Goal: Information Seeking & Learning: Learn about a topic

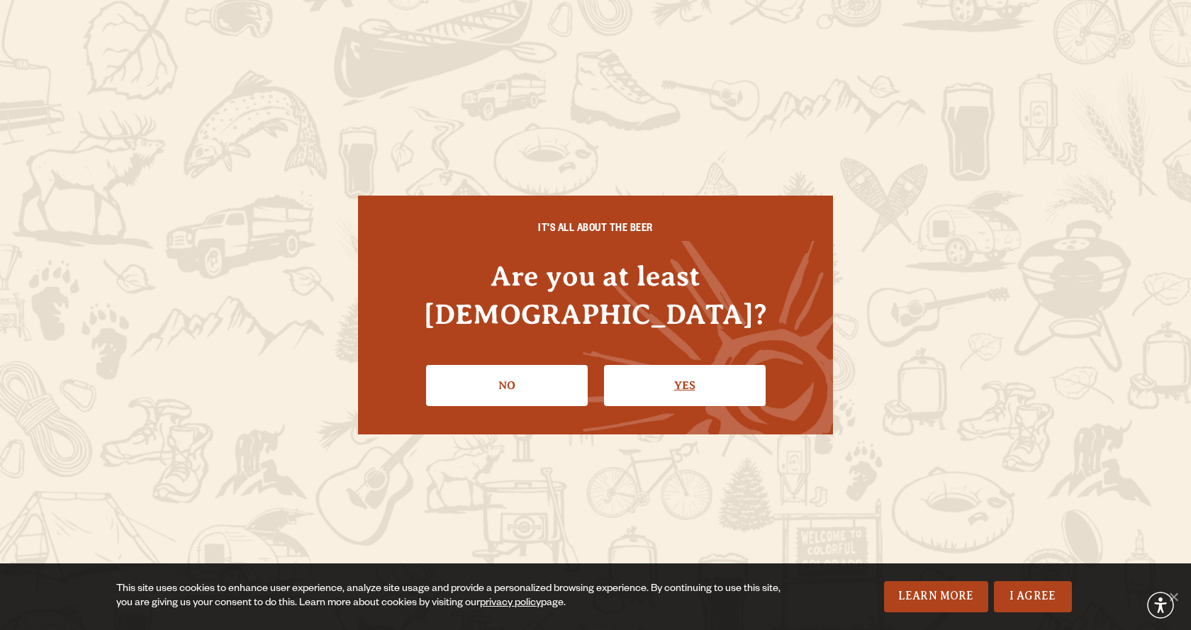
click at [734, 382] on link "Yes" at bounding box center [685, 385] width 162 height 41
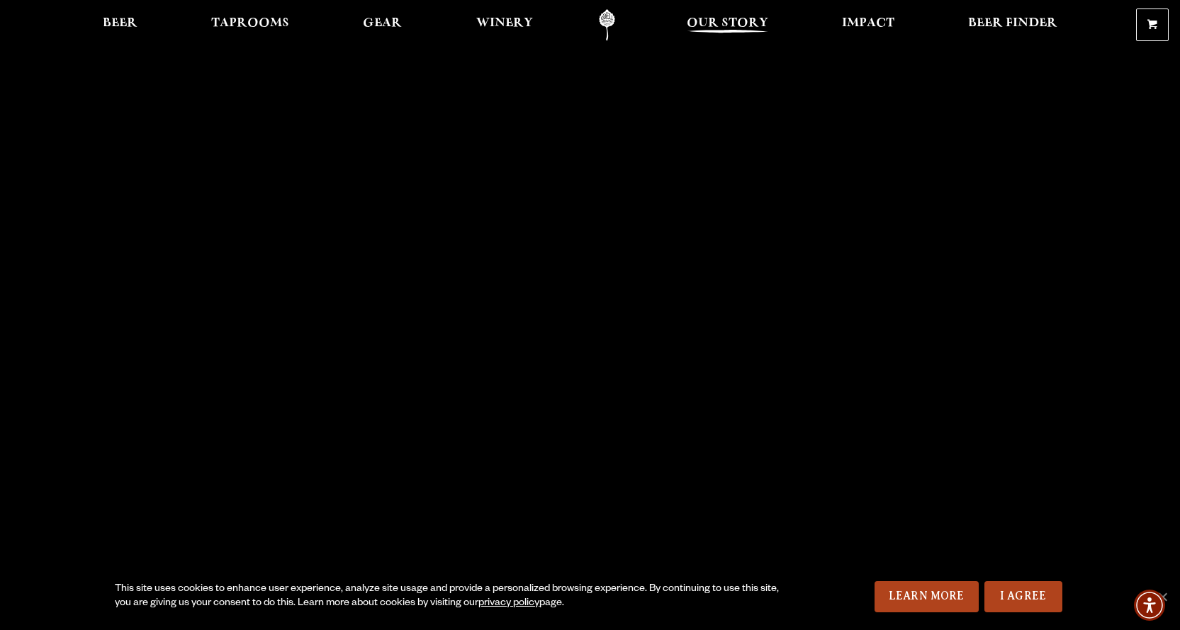
click at [732, 13] on link "Our Story" at bounding box center [728, 25] width 100 height 32
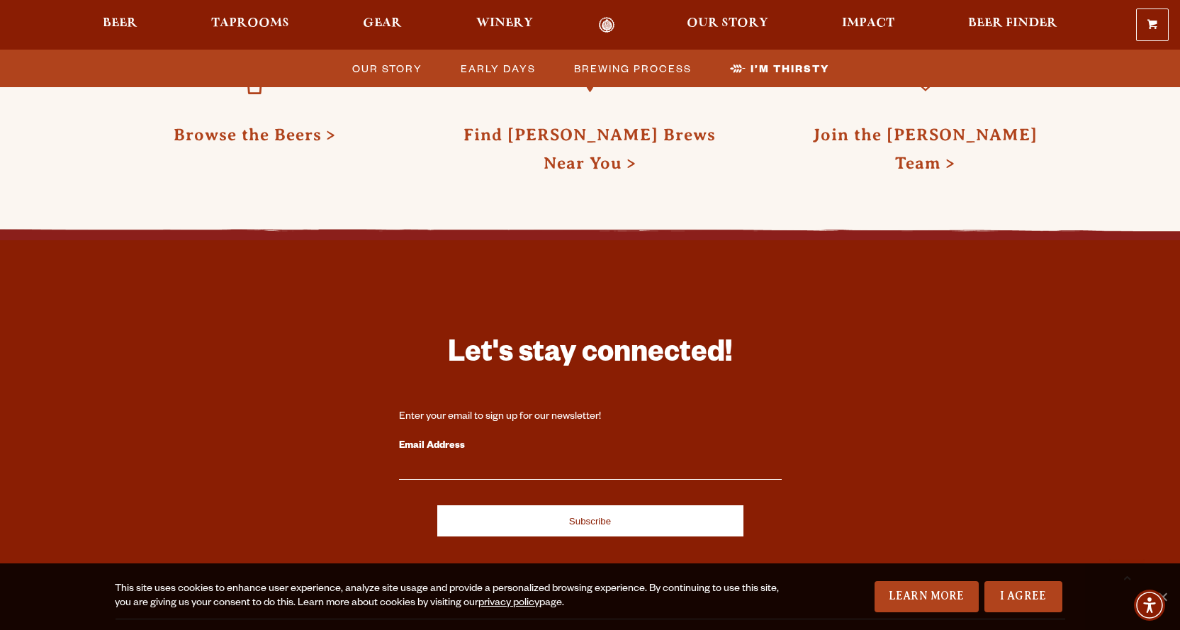
scroll to position [4741, 0]
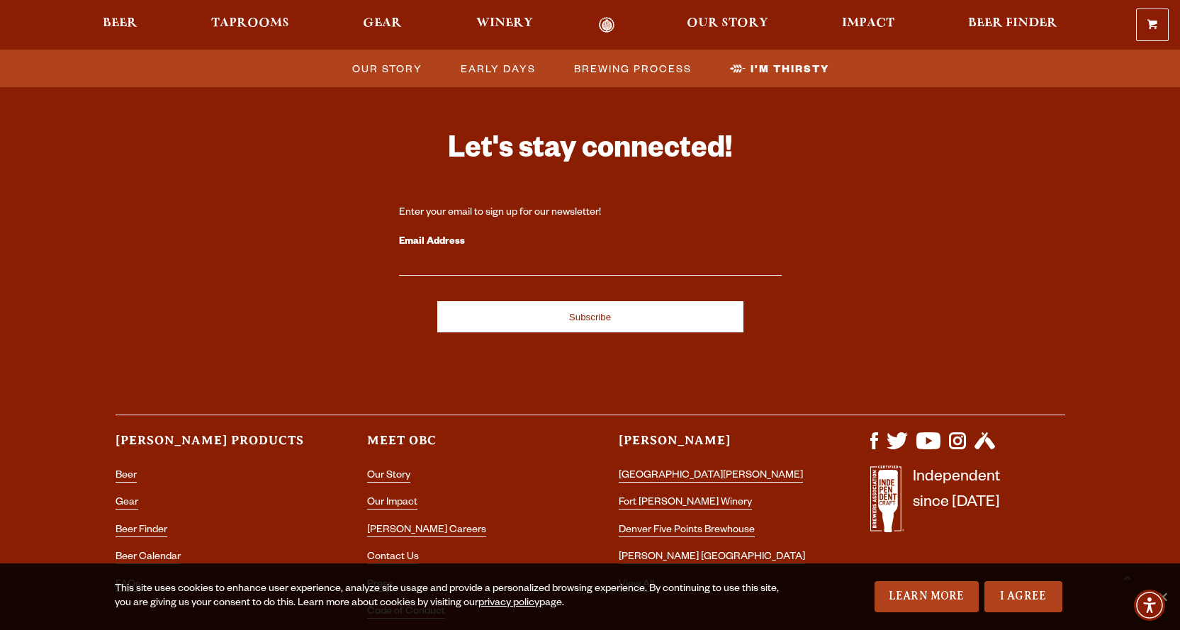
click at [351, 207] on div "Let's stay connected! Enter your email to sign up for our newsletter! Email Add…" at bounding box center [590, 377] width 1021 height 561
drag, startPoint x: 815, startPoint y: 476, endPoint x: 824, endPoint y: 538, distance: 62.4
click at [384, 498] on link "Our Impact" at bounding box center [392, 504] width 50 height 13
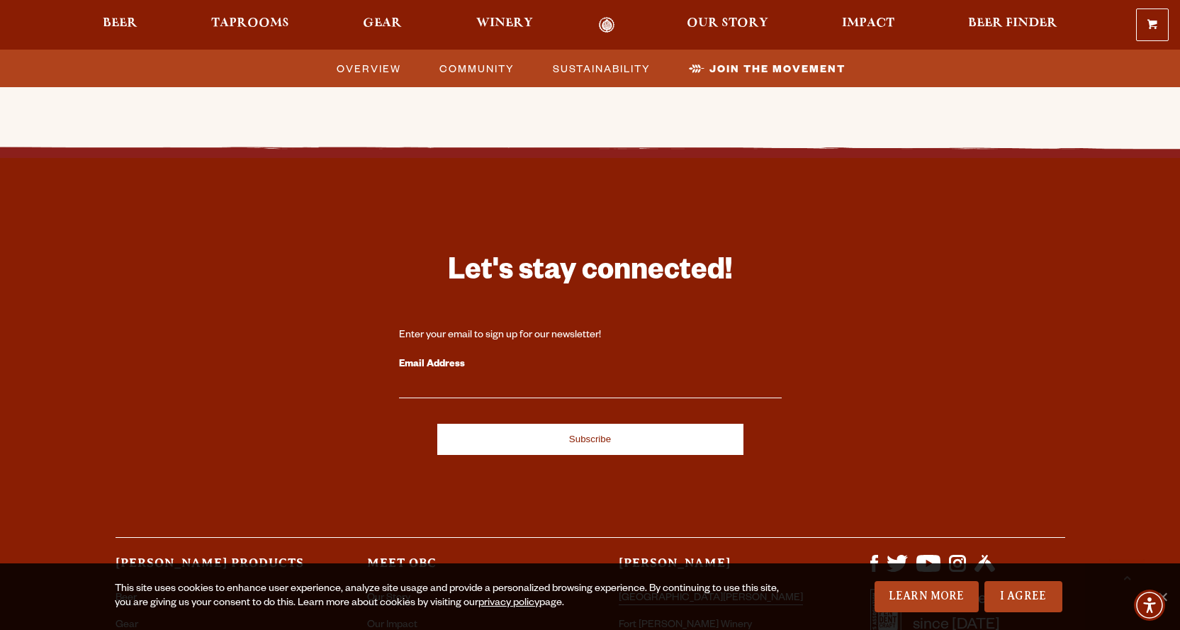
scroll to position [4417, 0]
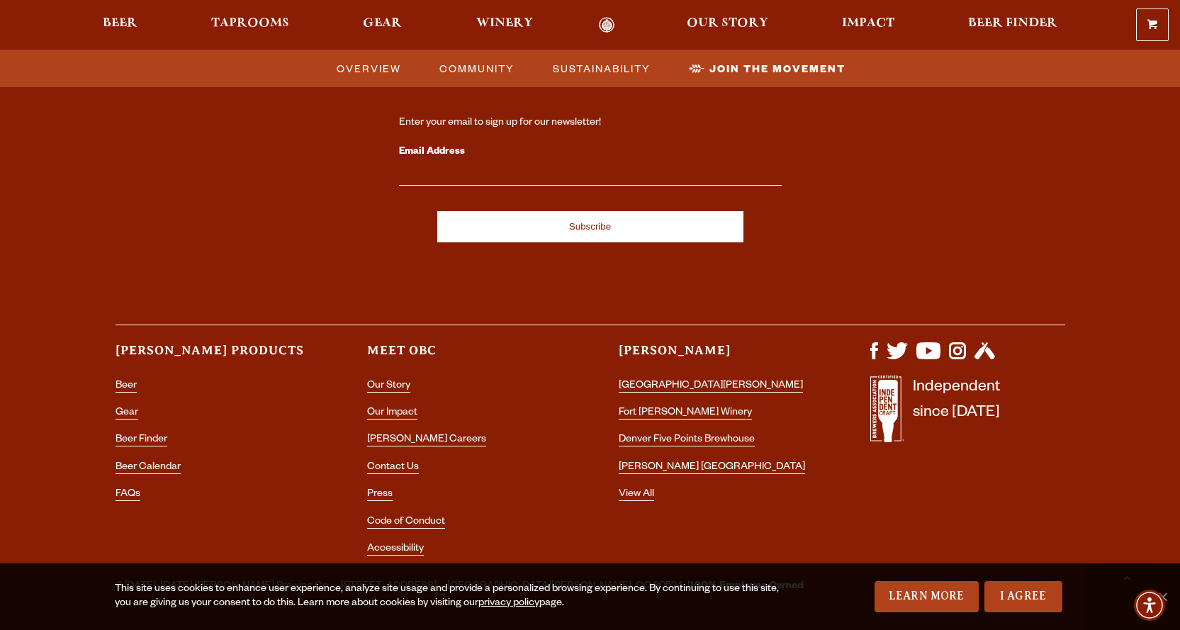
drag, startPoint x: 391, startPoint y: 330, endPoint x: 384, endPoint y: 353, distance: 24.2
click at [391, 342] on section "Meet OBC Our Story Our Impact Odell Careers Contact Us Press Code of Conduct Ac…" at bounding box center [464, 454] width 195 height 225
click at [384, 377] on ul "Our Story Our Impact Odell Careers Contact Us Press Code of Conduct Accessibili…" at bounding box center [464, 472] width 195 height 191
click at [399, 381] on link "Our Story" at bounding box center [388, 387] width 43 height 13
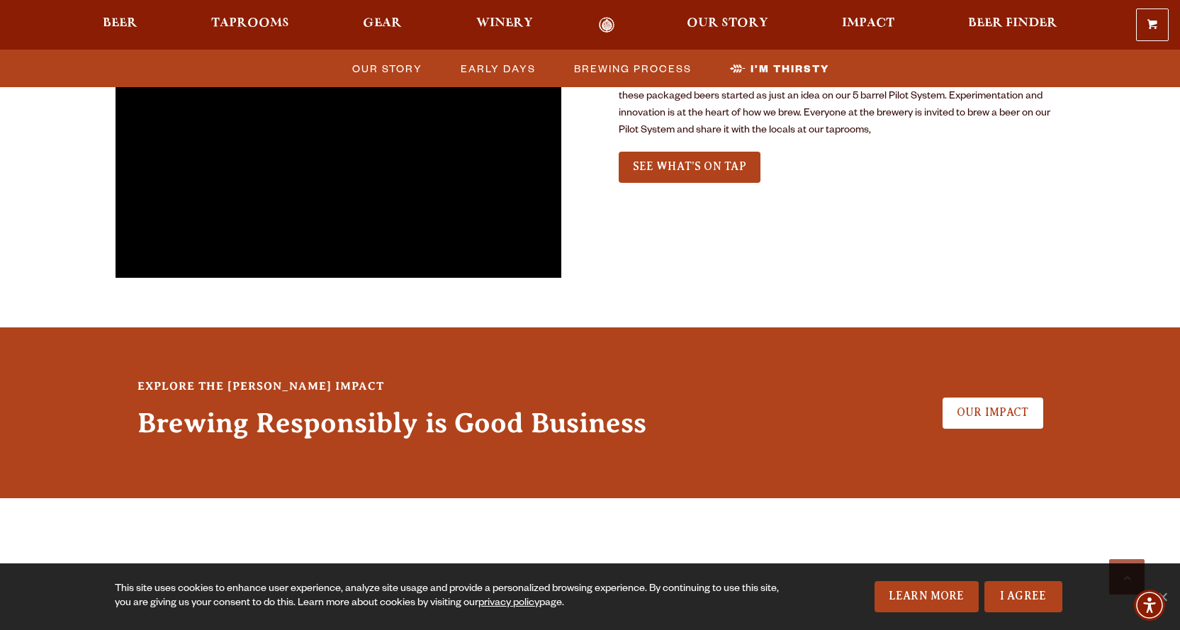
scroll to position [3332, 0]
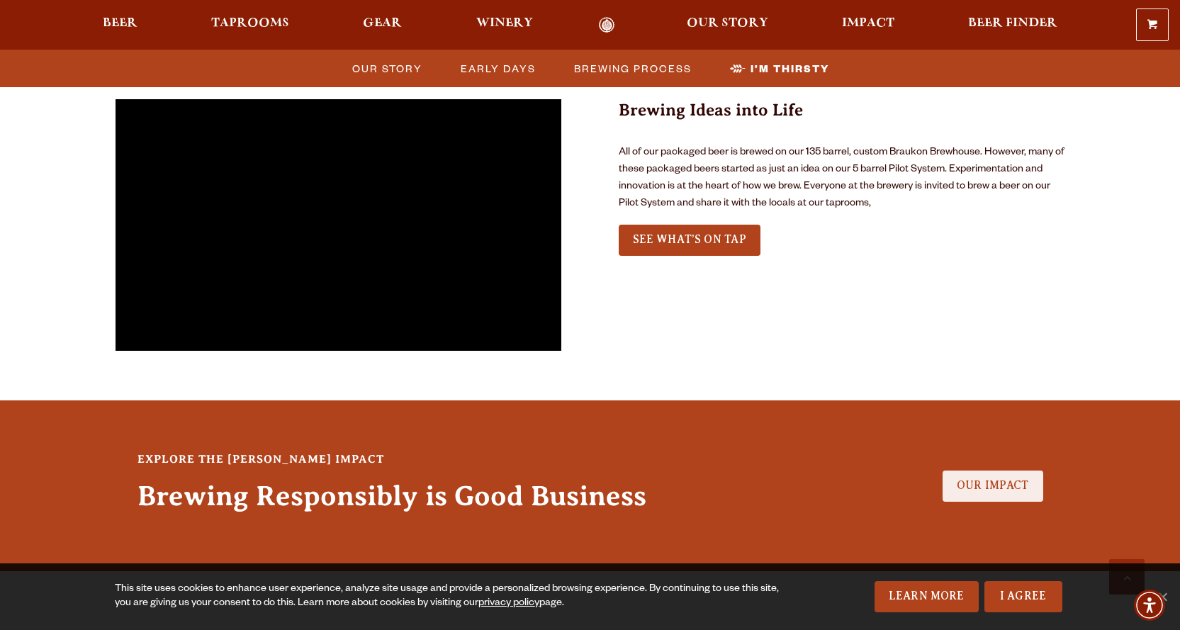
click at [980, 479] on span "Our Impact" at bounding box center [993, 485] width 72 height 13
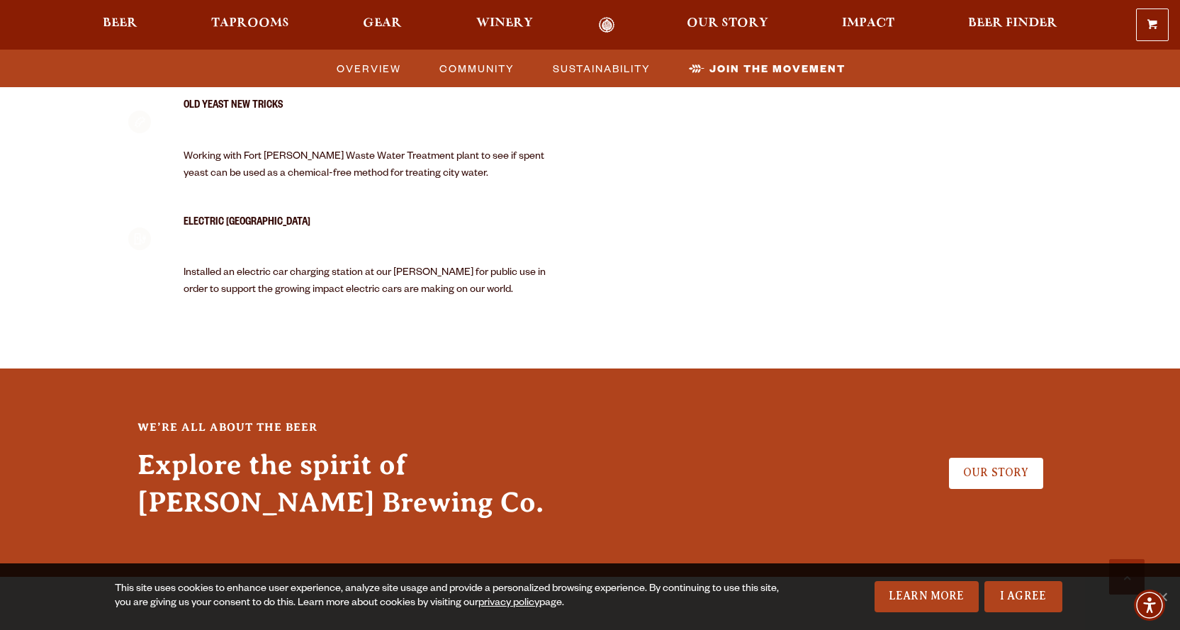
scroll to position [4417, 0]
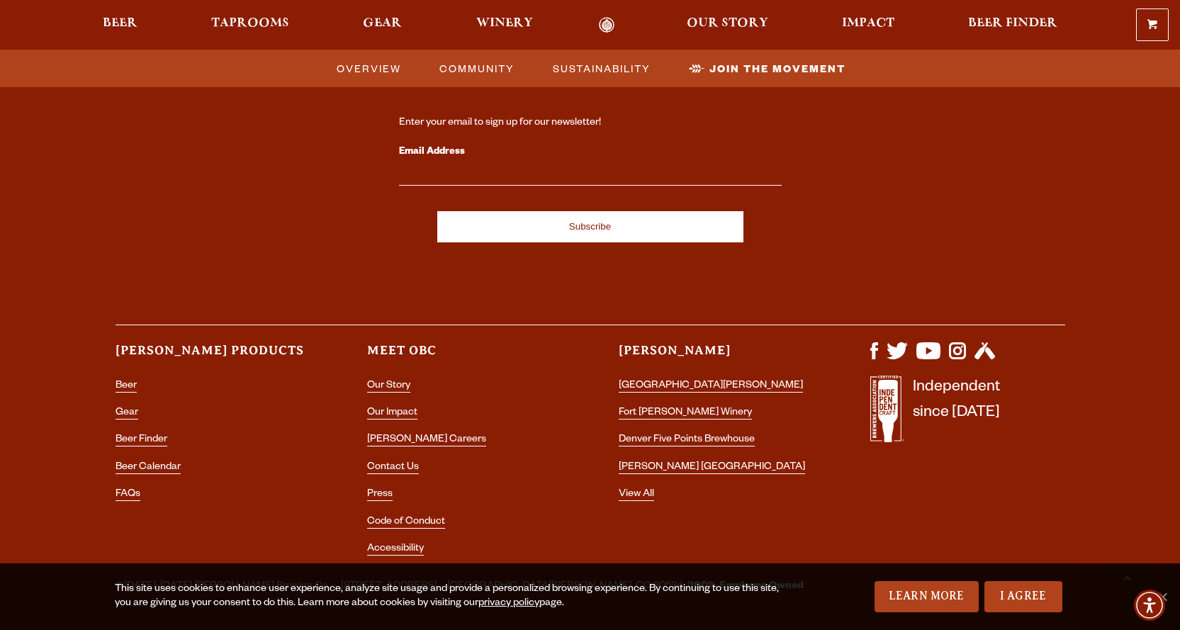
drag, startPoint x: 603, startPoint y: 190, endPoint x: 620, endPoint y: 574, distance: 383.9
click at [405, 435] on link "[PERSON_NAME] Careers" at bounding box center [426, 441] width 119 height 13
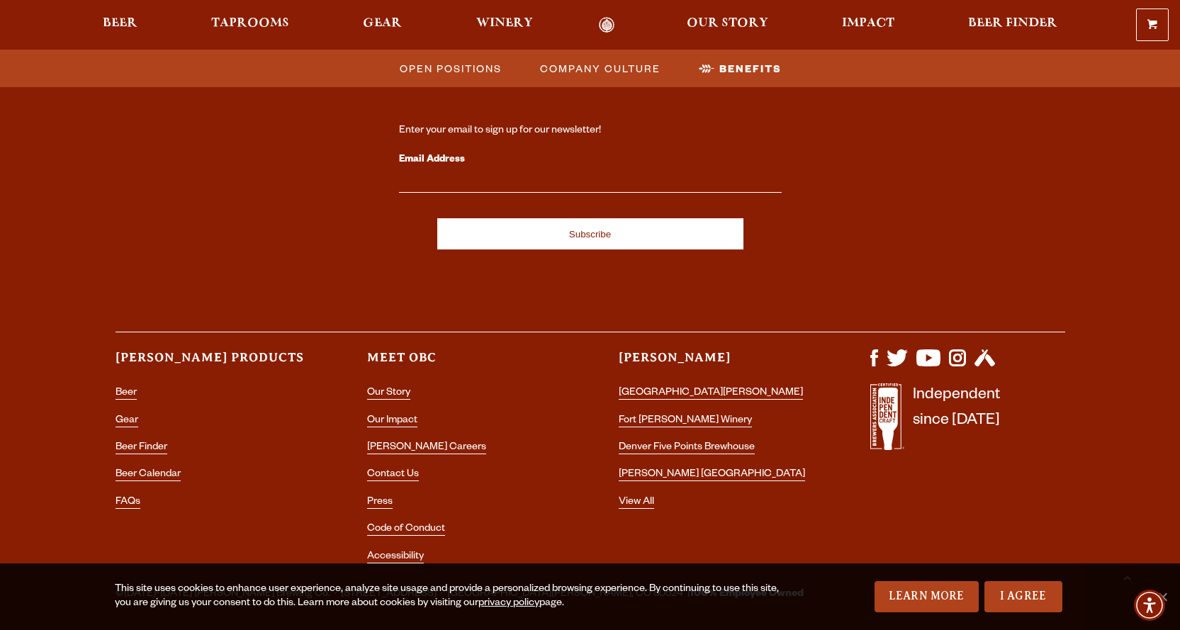
scroll to position [2661, 0]
